Goal: Transaction & Acquisition: Purchase product/service

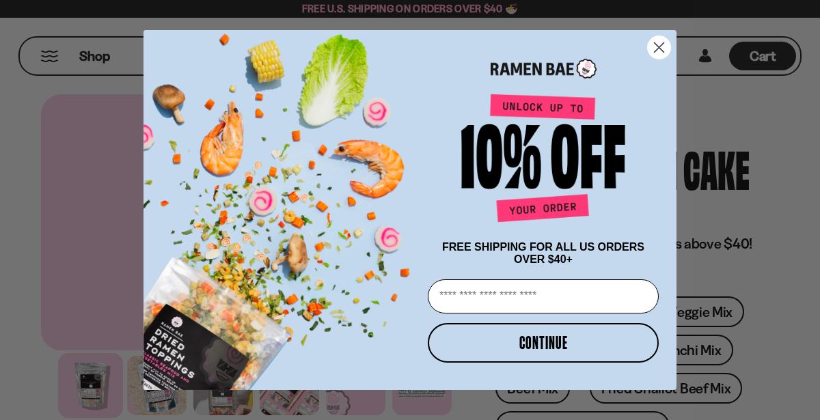
click at [656, 49] on circle "Close dialog" at bounding box center [659, 47] width 23 height 23
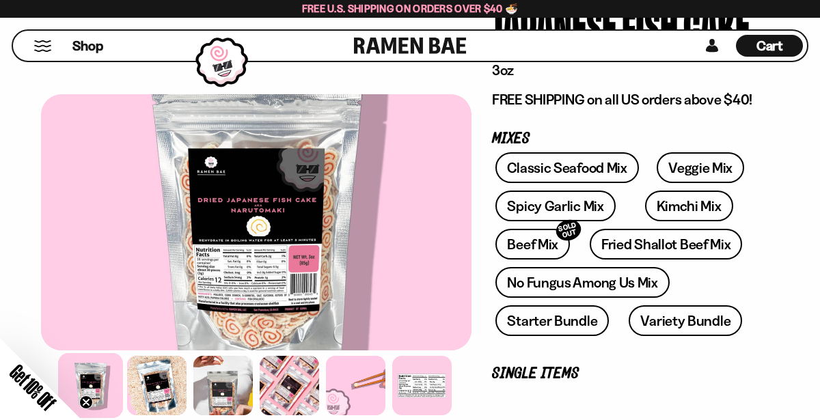
scroll to position [146, 0]
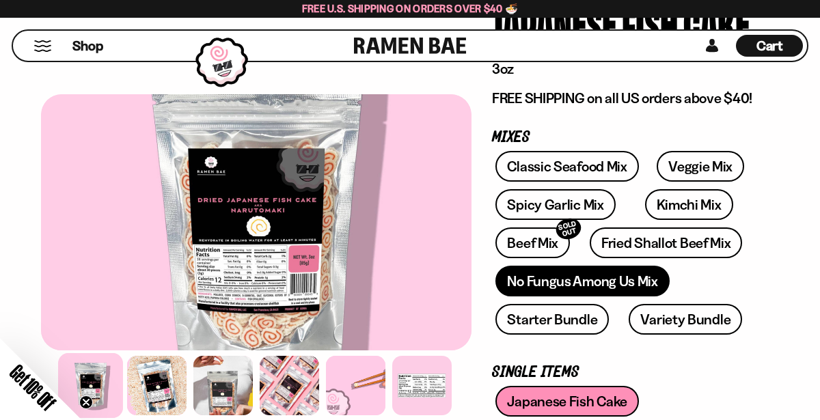
click at [551, 276] on link "No Fungus Among Us Mix" at bounding box center [582, 281] width 174 height 31
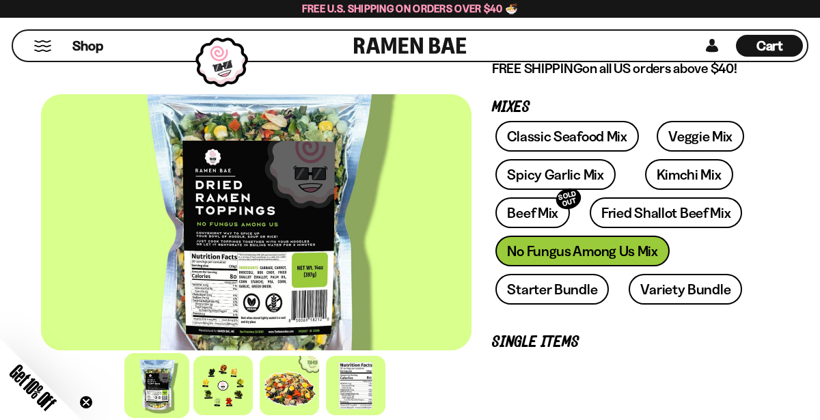
scroll to position [233, 0]
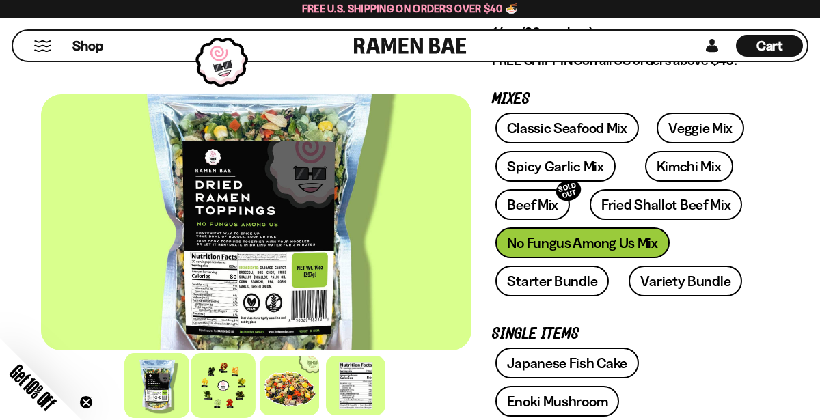
click at [234, 381] on div at bounding box center [223, 385] width 65 height 65
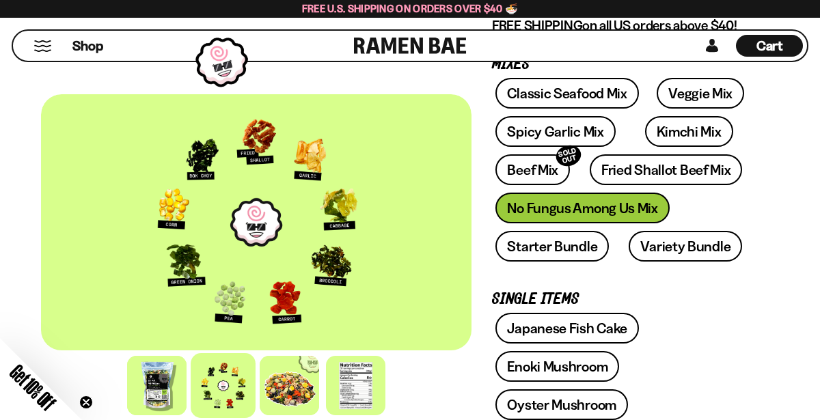
scroll to position [263, 0]
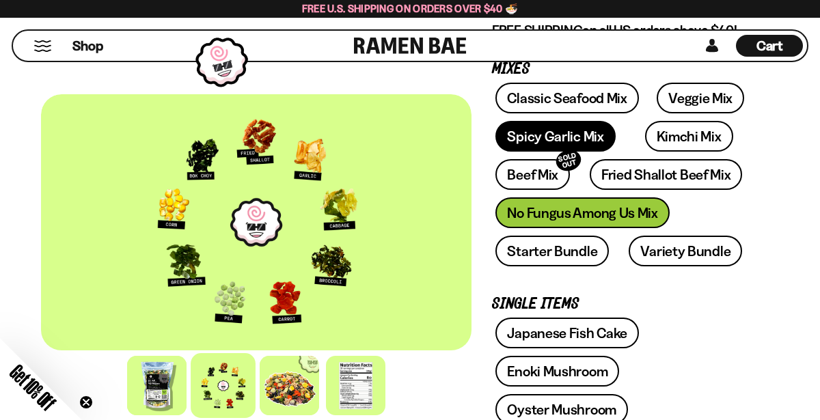
click at [590, 134] on link "Spicy Garlic Mix" at bounding box center [555, 136] width 120 height 31
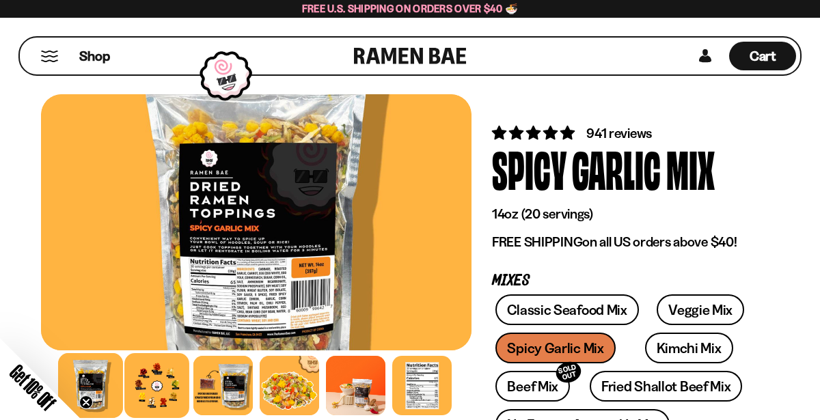
click at [159, 377] on div at bounding box center [156, 385] width 65 height 65
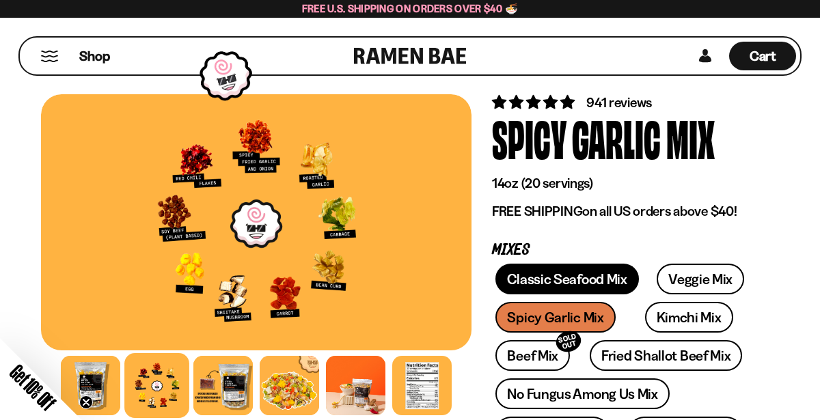
scroll to position [33, 0]
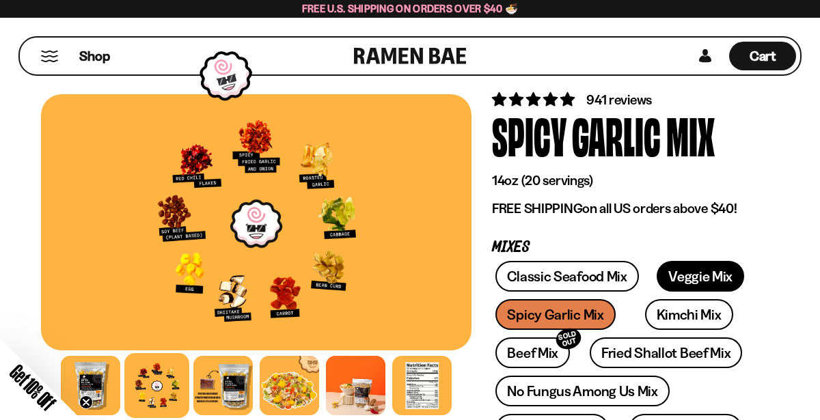
click at [670, 268] on link "Veggie Mix" at bounding box center [700, 276] width 87 height 31
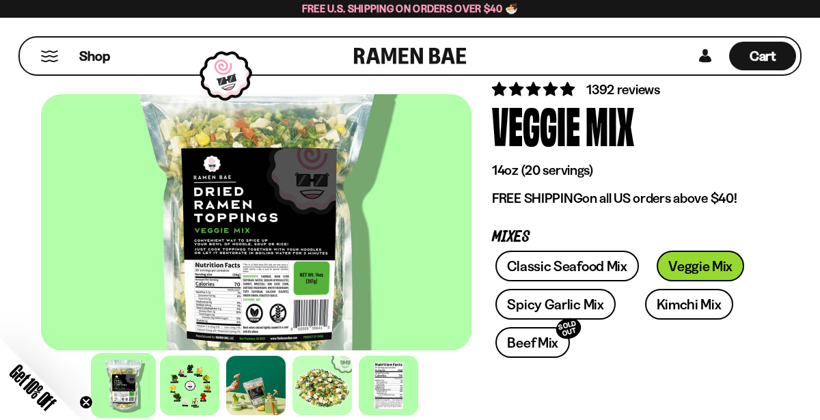
scroll to position [44, 0]
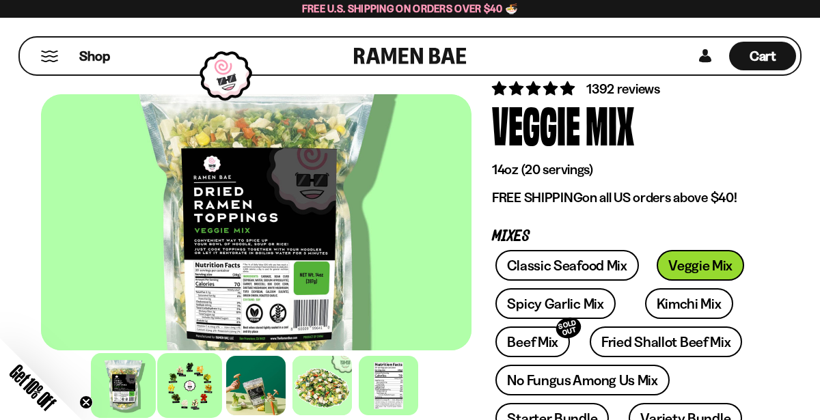
click at [185, 385] on div at bounding box center [190, 385] width 65 height 65
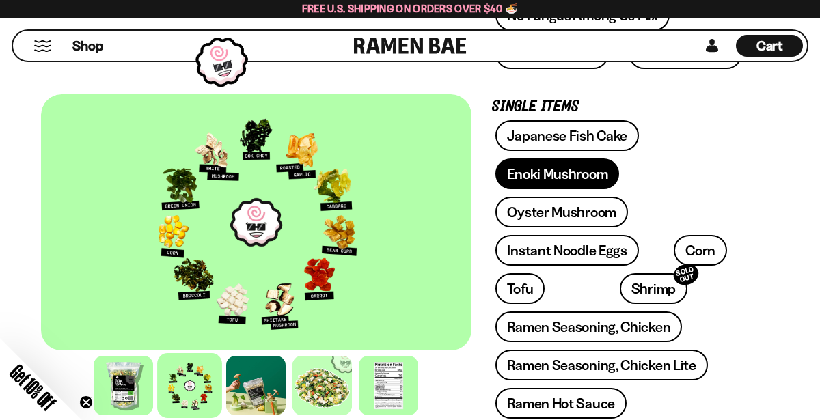
scroll to position [410, 0]
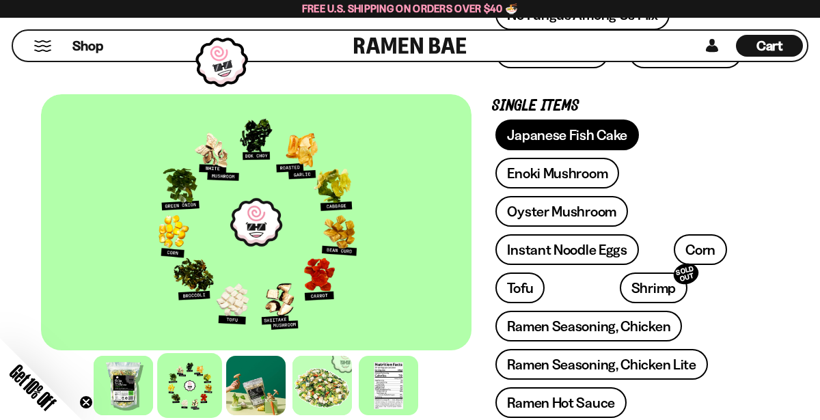
click at [566, 137] on link "Japanese Fish Cake" at bounding box center [566, 135] width 143 height 31
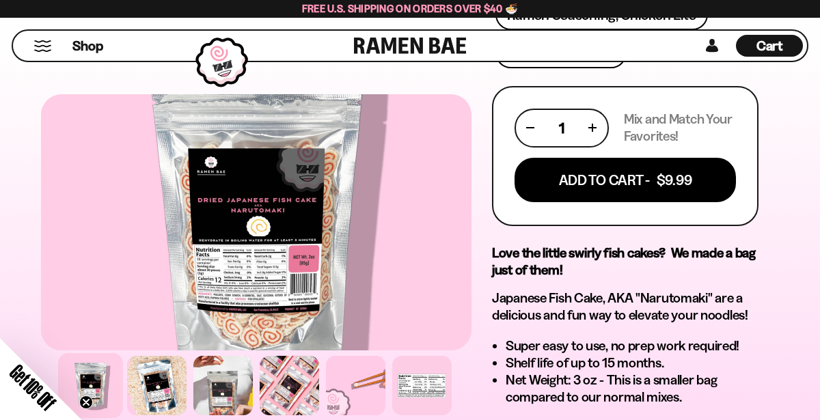
scroll to position [771, 0]
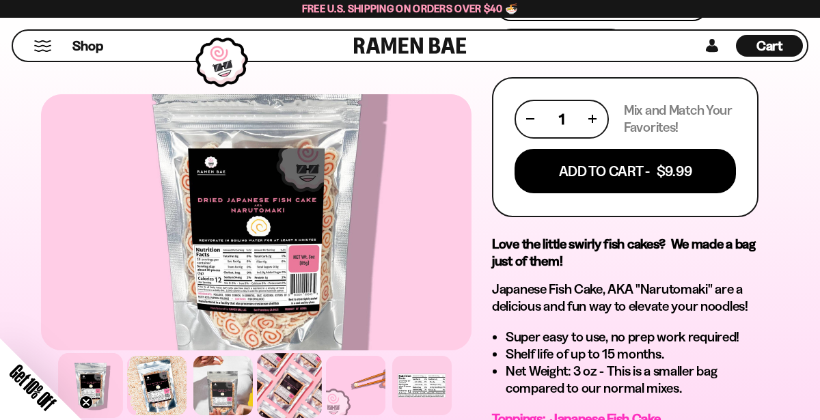
click at [282, 385] on div at bounding box center [289, 385] width 65 height 65
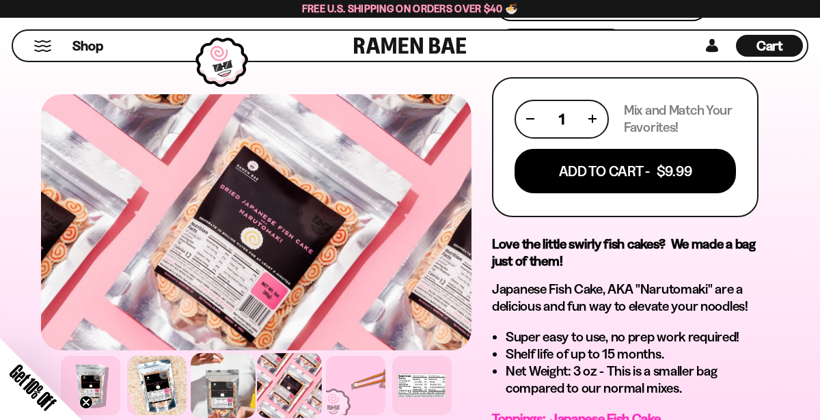
click at [221, 387] on div at bounding box center [223, 385] width 65 height 65
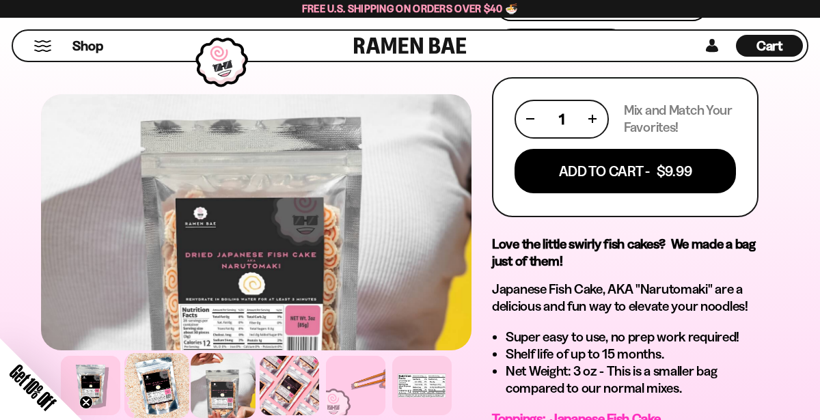
click at [172, 383] on div at bounding box center [156, 385] width 65 height 65
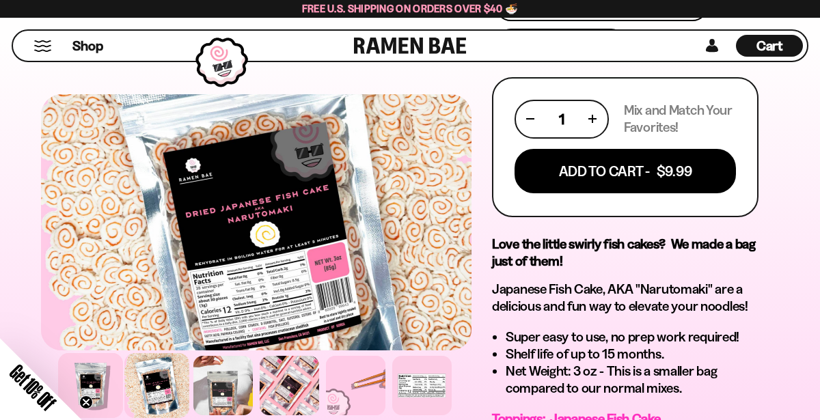
click at [111, 381] on div at bounding box center [90, 385] width 65 height 65
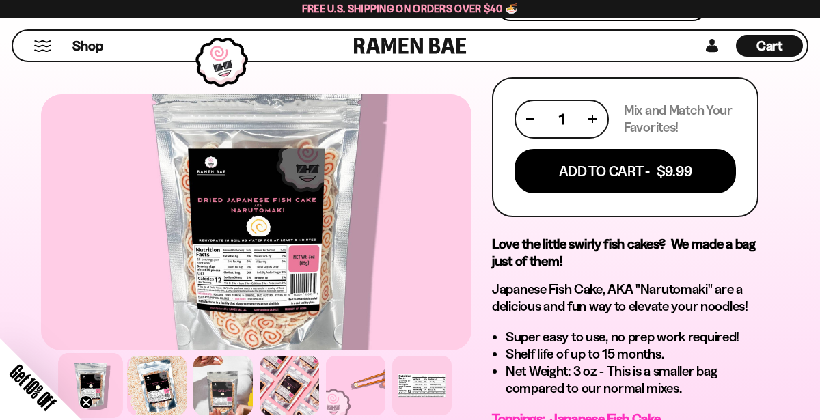
click at [93, 380] on div at bounding box center [90, 385] width 65 height 65
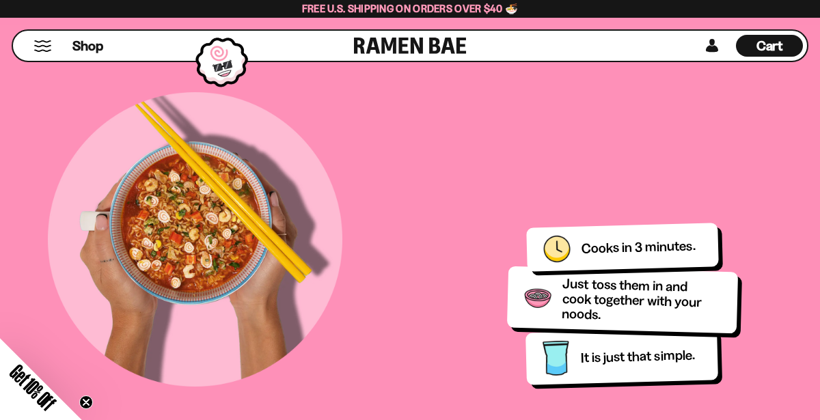
scroll to position [0, 0]
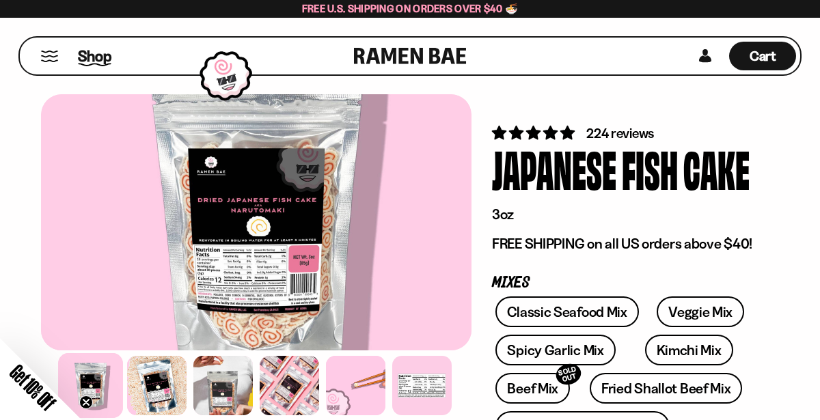
click at [92, 57] on span "Shop" at bounding box center [94, 56] width 33 height 20
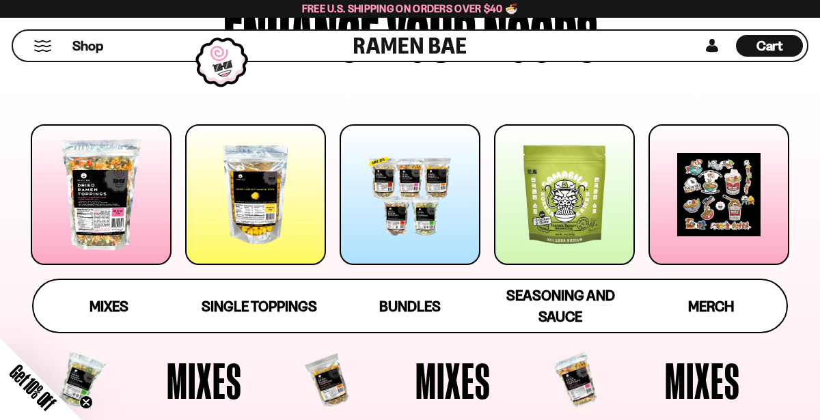
scroll to position [134, 0]
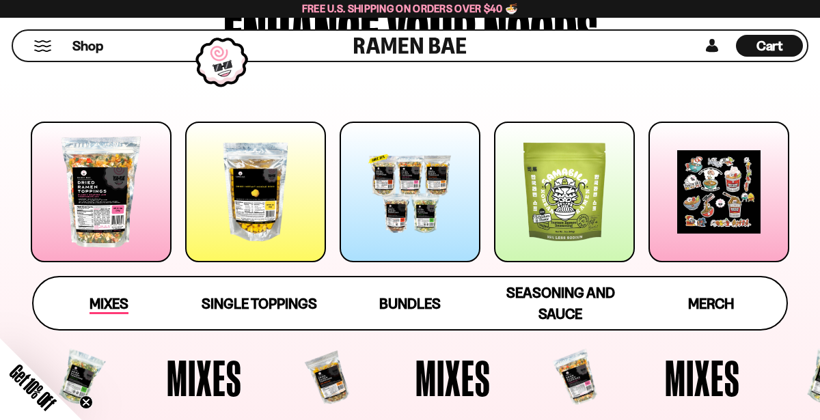
click at [98, 311] on span "Mixes" at bounding box center [109, 304] width 39 height 19
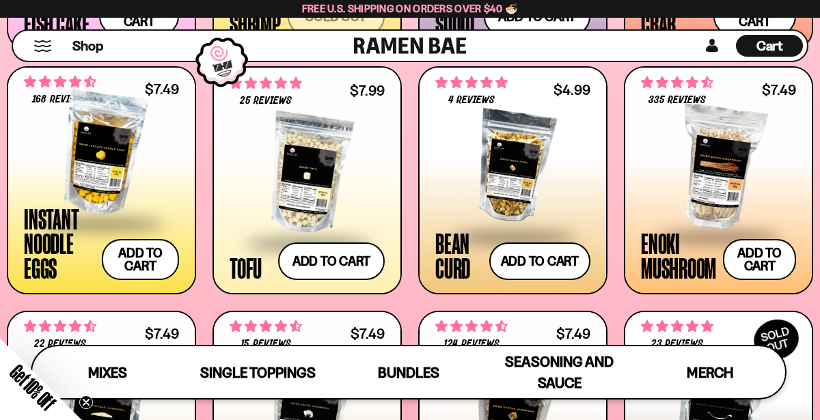
scroll to position [1313, 0]
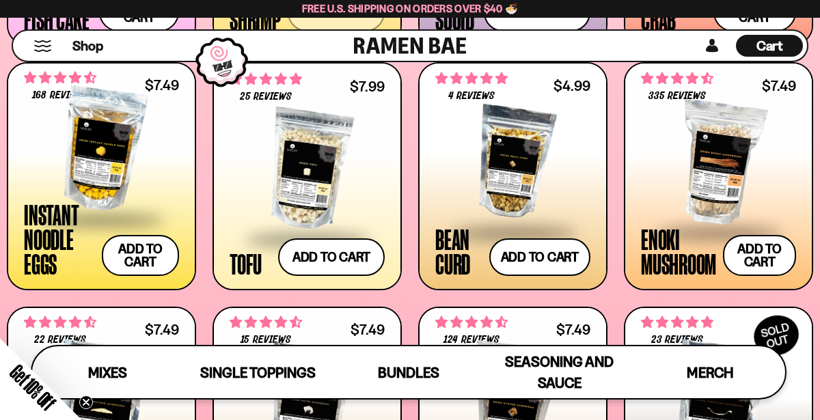
click at [513, 219] on span at bounding box center [512, 234] width 155 height 48
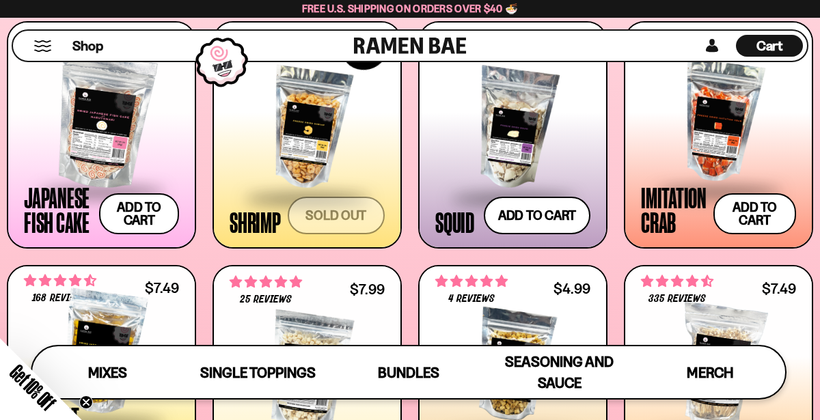
scroll to position [1110, 0]
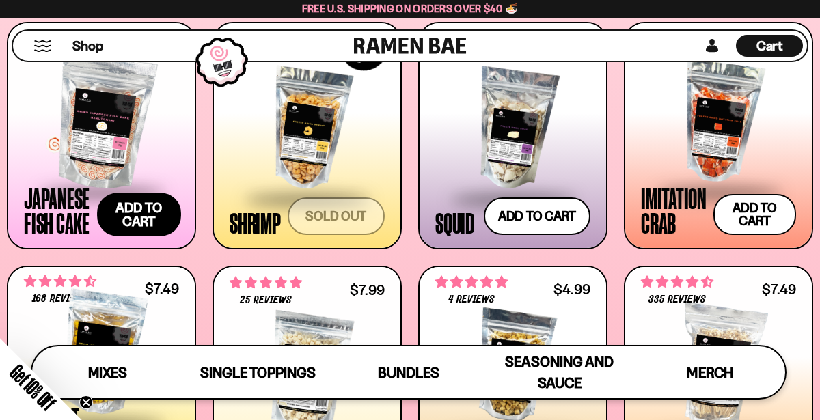
click at [150, 214] on button "Add to cart Add — Regular price $9.99 Regular price Sale price $9.99 Unit price…" at bounding box center [138, 214] width 83 height 43
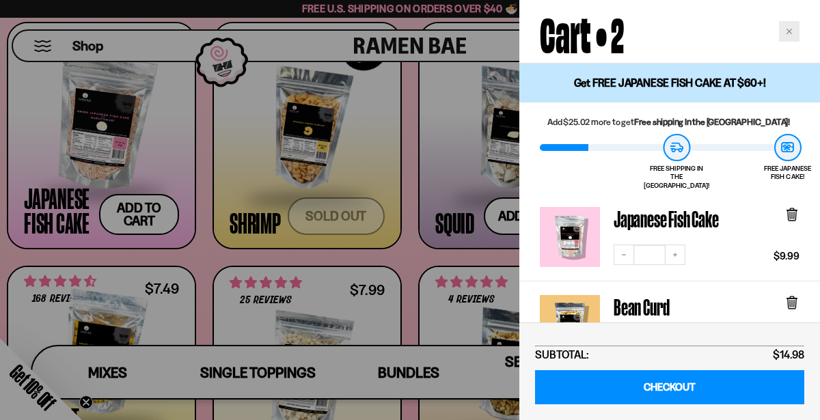
click at [796, 28] on div "Close cart" at bounding box center [789, 31] width 20 height 20
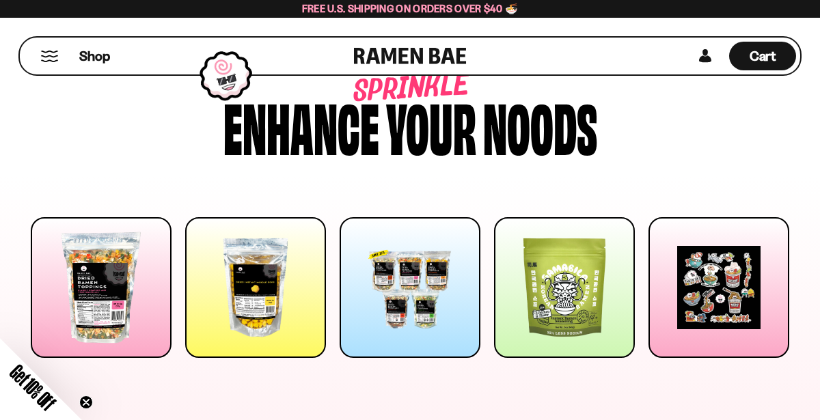
scroll to position [0, 0]
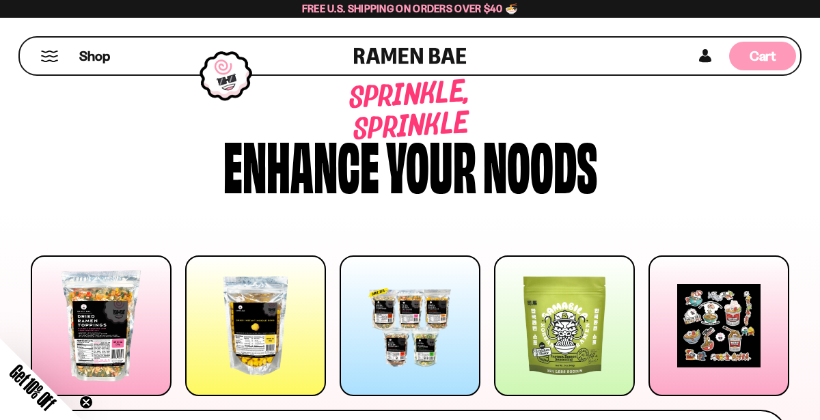
click at [758, 53] on span "Cart" at bounding box center [763, 56] width 27 height 16
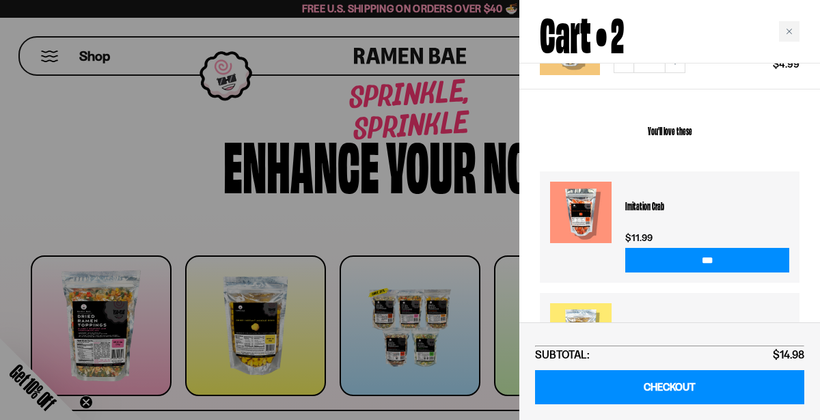
scroll to position [280, 0]
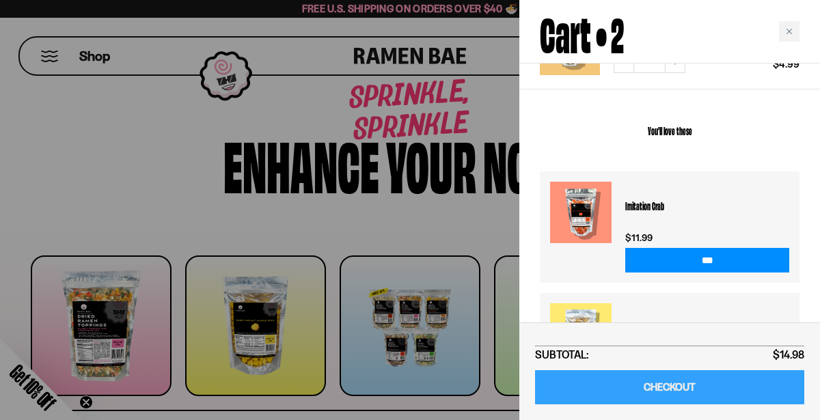
click at [655, 396] on link "CHECKOUT" at bounding box center [669, 387] width 269 height 35
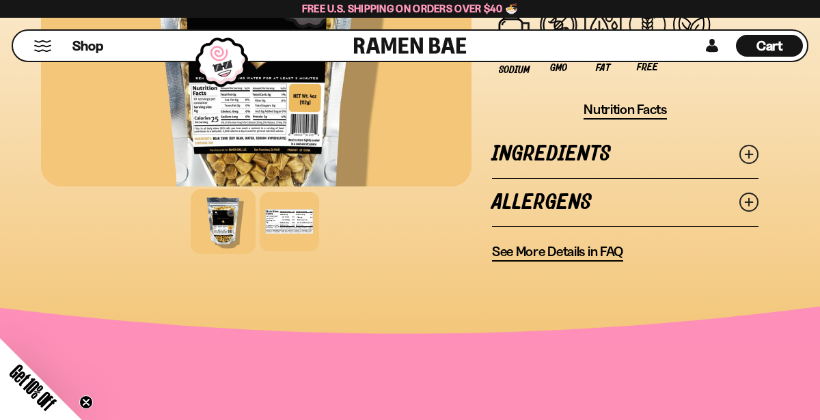
scroll to position [793, 0]
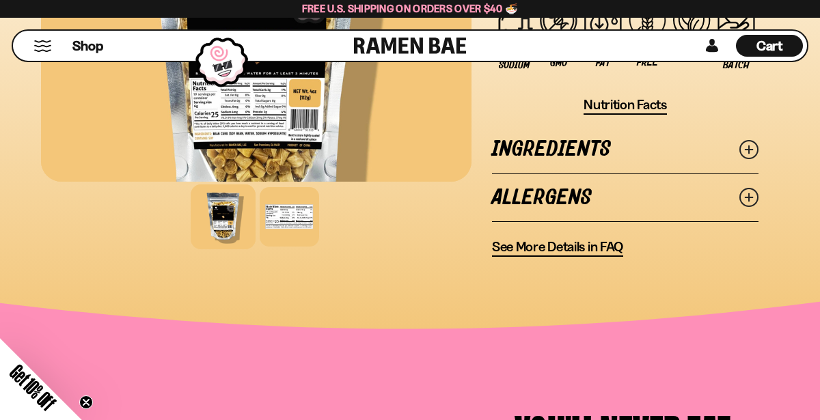
click at [640, 107] on span "Nutrition Facts" at bounding box center [625, 104] width 83 height 17
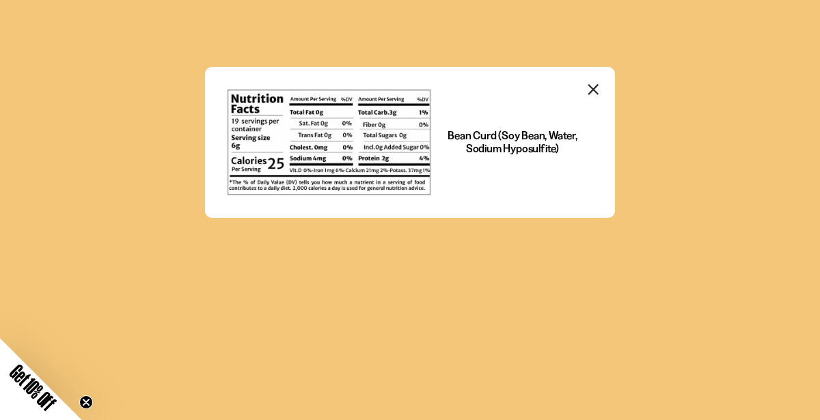
scroll to position [0, 0]
click at [592, 90] on icon "Close modal" at bounding box center [593, 89] width 9 height 9
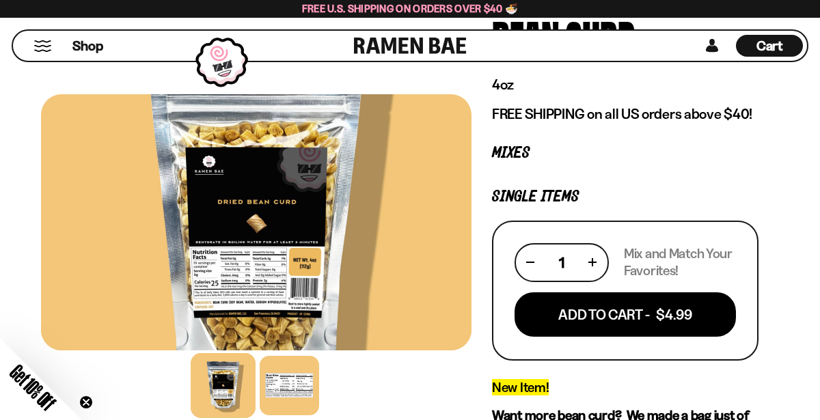
scroll to position [133, 0]
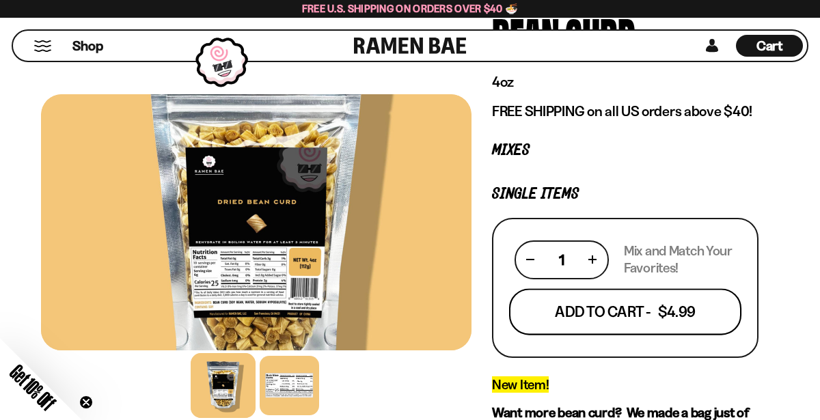
click at [590, 303] on button "Add To Cart - $4.99" at bounding box center [625, 311] width 232 height 46
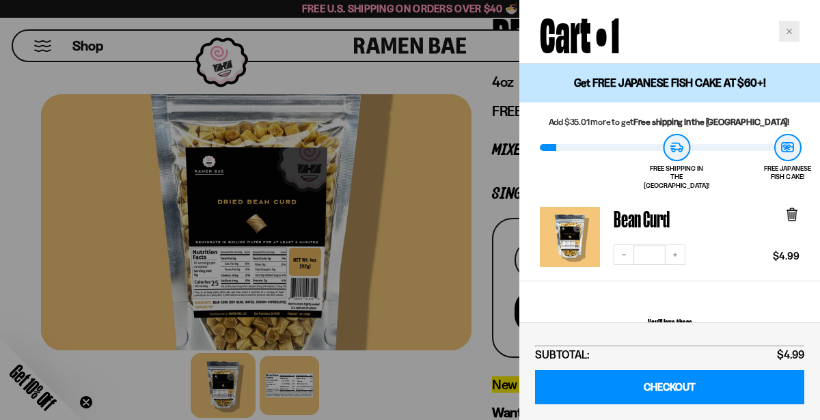
click at [784, 35] on div "Close cart" at bounding box center [789, 31] width 20 height 20
